Goal: Information Seeking & Learning: Learn about a topic

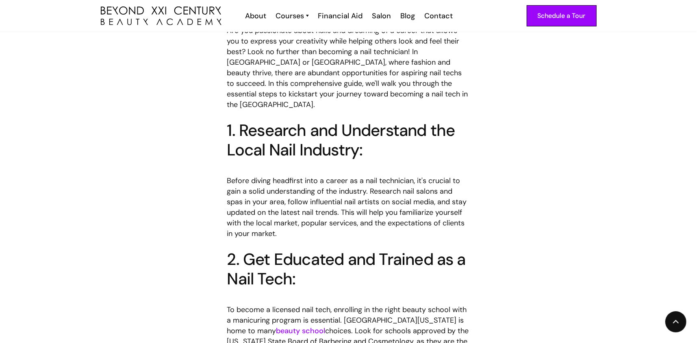
scroll to position [488, 0]
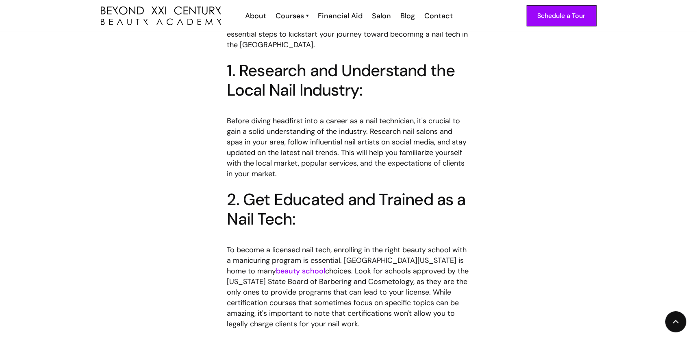
click at [276, 266] on link "beauty school" at bounding box center [300, 271] width 49 height 10
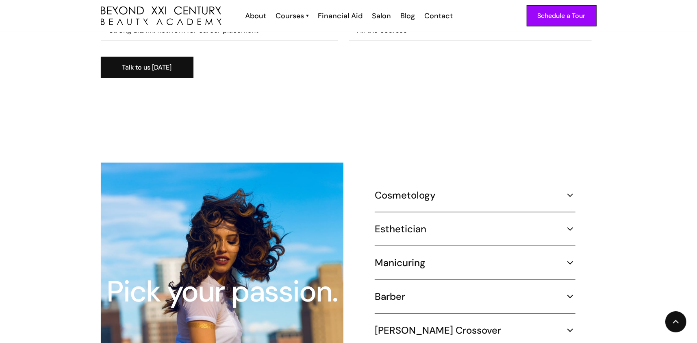
scroll to position [772, 0]
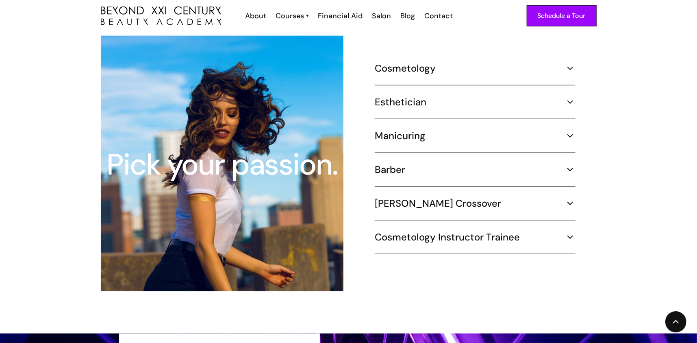
click at [484, 96] on div "Esthetician" at bounding box center [475, 102] width 201 height 12
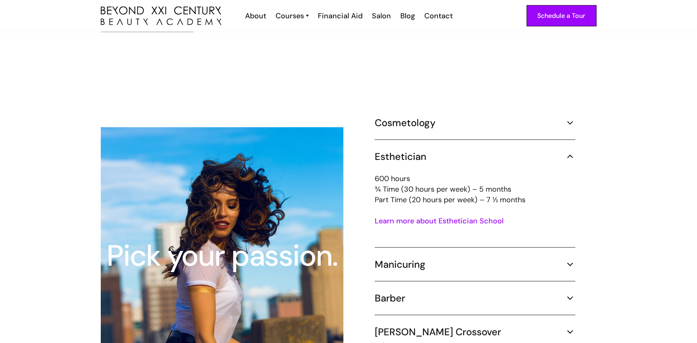
scroll to position [691, 0]
click at [545, 117] on div "Cosmetology" at bounding box center [475, 123] width 201 height 12
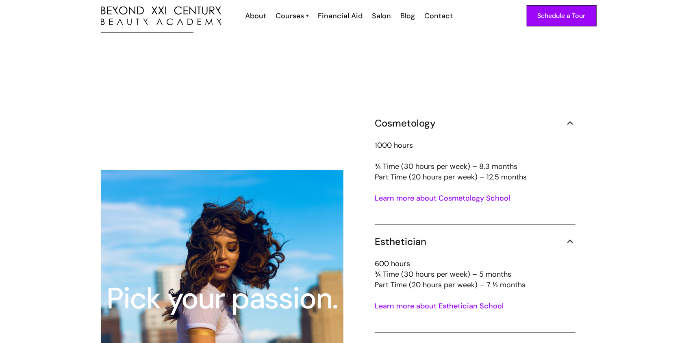
click at [545, 117] on div "Cosmetology" at bounding box center [475, 123] width 201 height 12
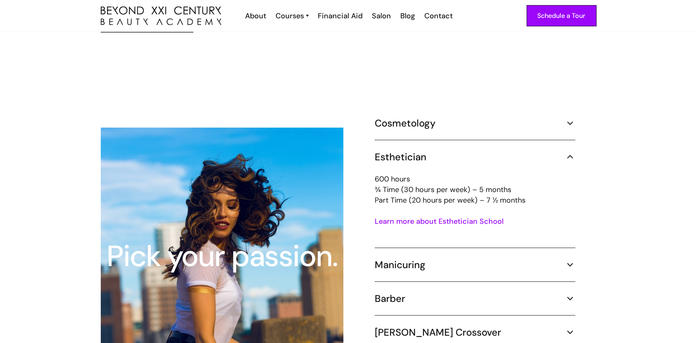
click at [537, 151] on div "Esthetician" at bounding box center [475, 157] width 201 height 12
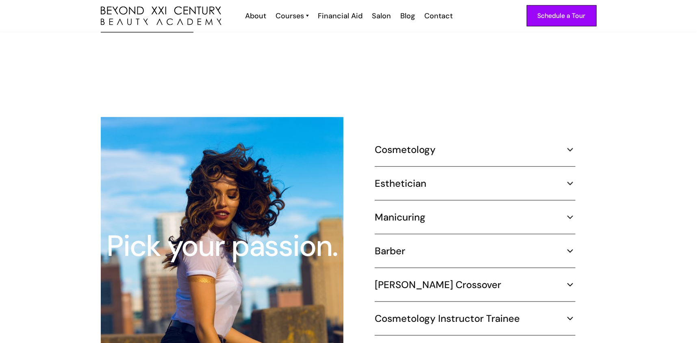
click at [491, 211] on div "Manicuring" at bounding box center [475, 217] width 201 height 12
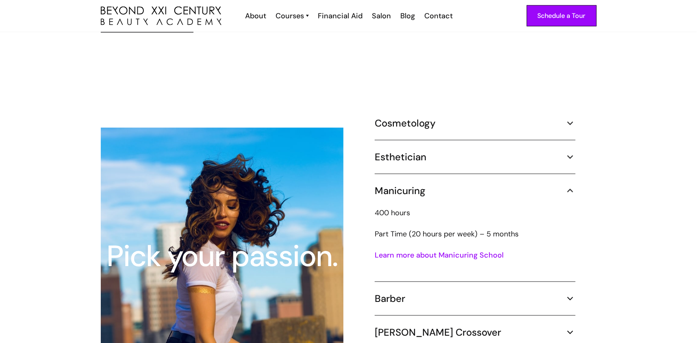
click at [495, 207] on p "400 hours ‍ Part Time (20 hours per week) – 5 months" at bounding box center [475, 223] width 201 height 32
click at [497, 207] on p "400 hours ‍ Part Time (20 hours per week) – 5 months" at bounding box center [475, 223] width 201 height 32
click at [500, 184] on div "Manicuring" at bounding box center [475, 190] width 201 height 12
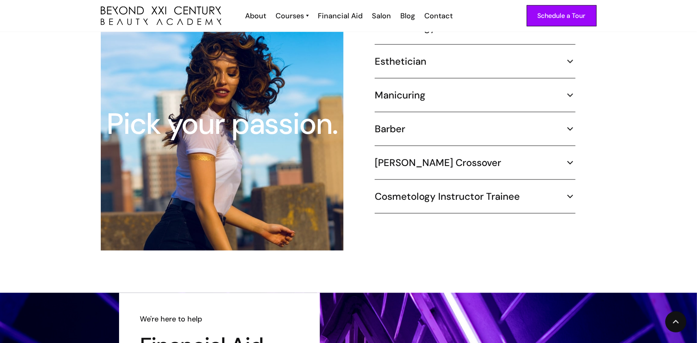
click at [499, 190] on h5 "Cosmetology Instructor Trainee" at bounding box center [447, 196] width 145 height 12
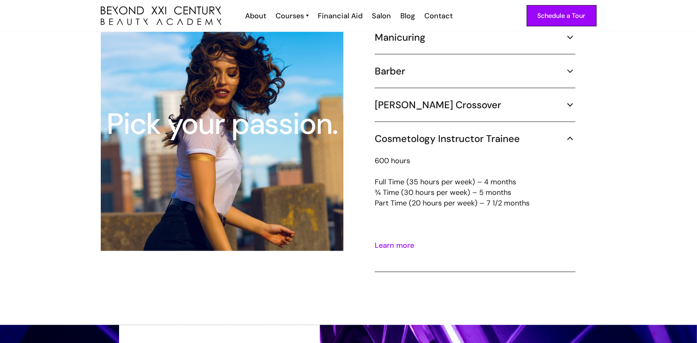
click at [508, 132] on h5 "Cosmetology Instructor Trainee" at bounding box center [447, 138] width 145 height 12
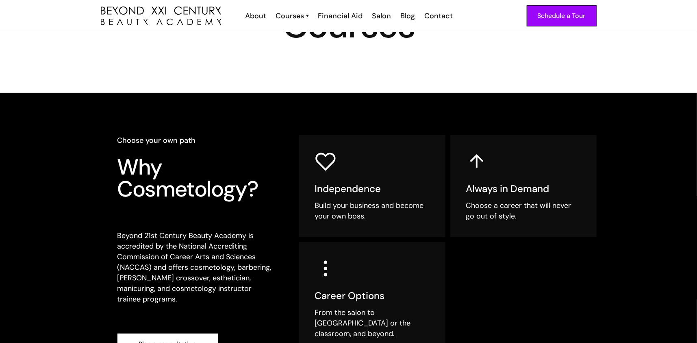
scroll to position [0, 0]
